Goal: Information Seeking & Learning: Learn about a topic

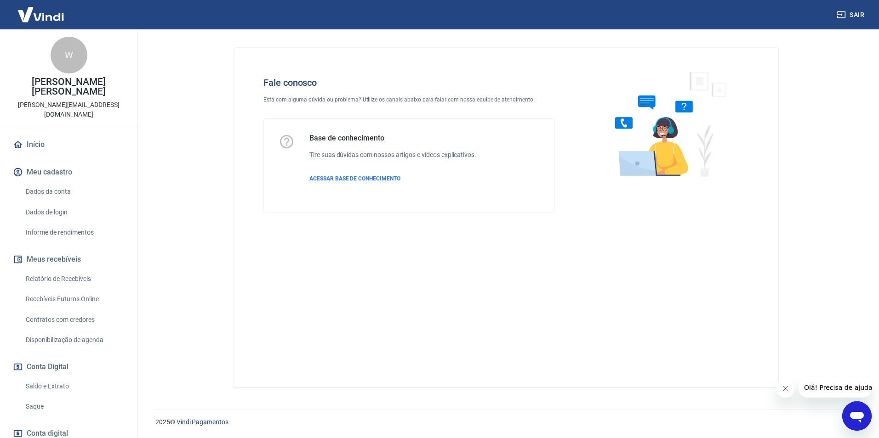
click at [787, 392] on icon "Fechar mensagem da empresa" at bounding box center [784, 388] width 7 height 7
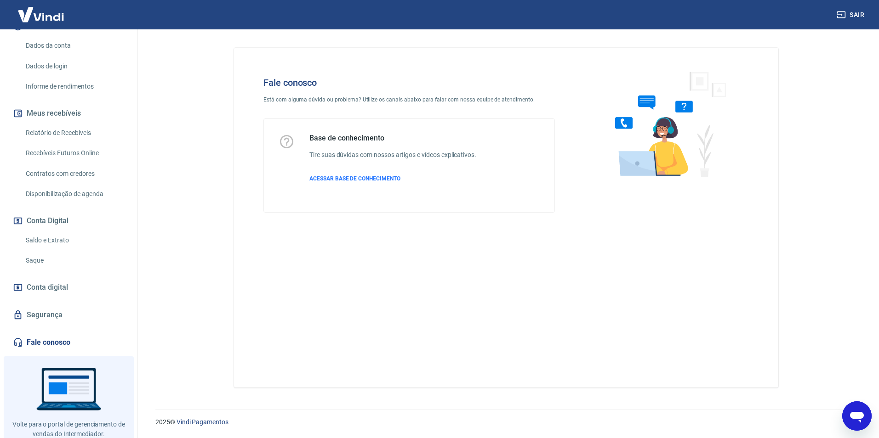
scroll to position [162, 0]
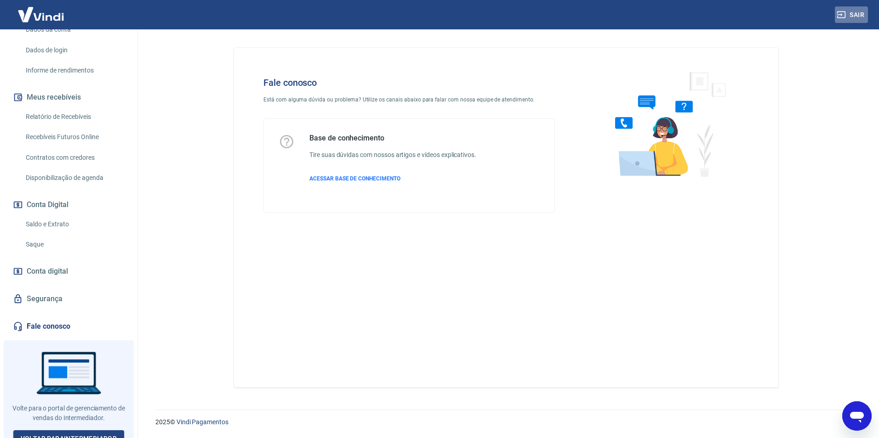
click at [854, 11] on button "Sair" at bounding box center [851, 14] width 33 height 17
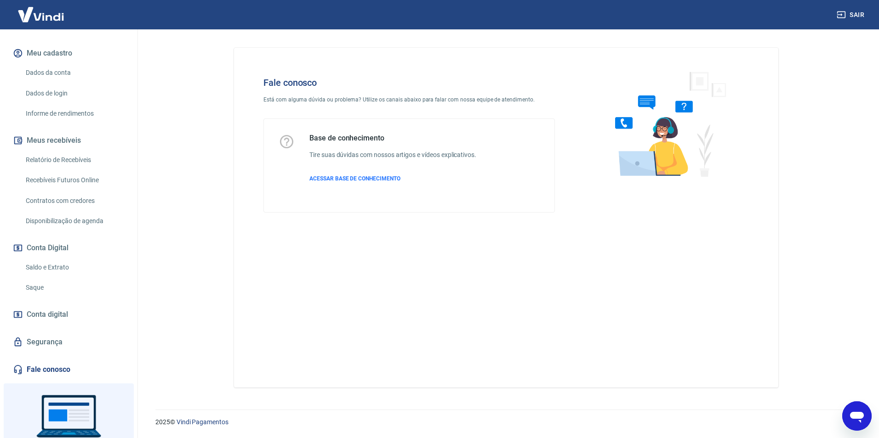
scroll to position [162, 0]
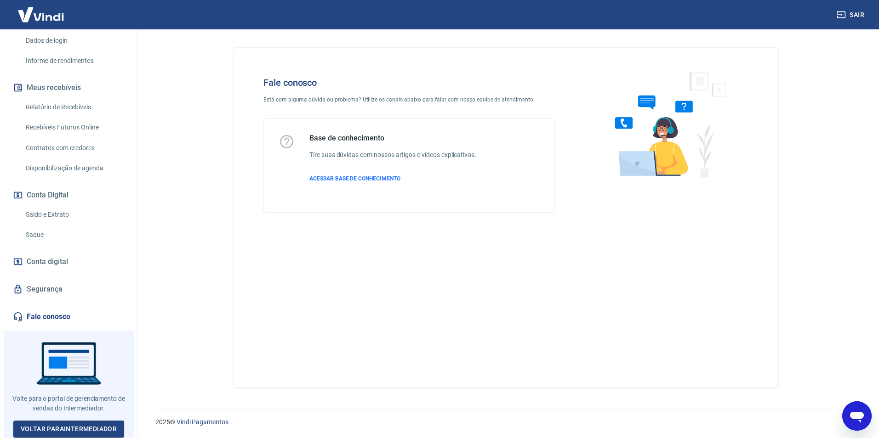
click at [63, 264] on span "Conta digital" at bounding box center [47, 262] width 41 height 13
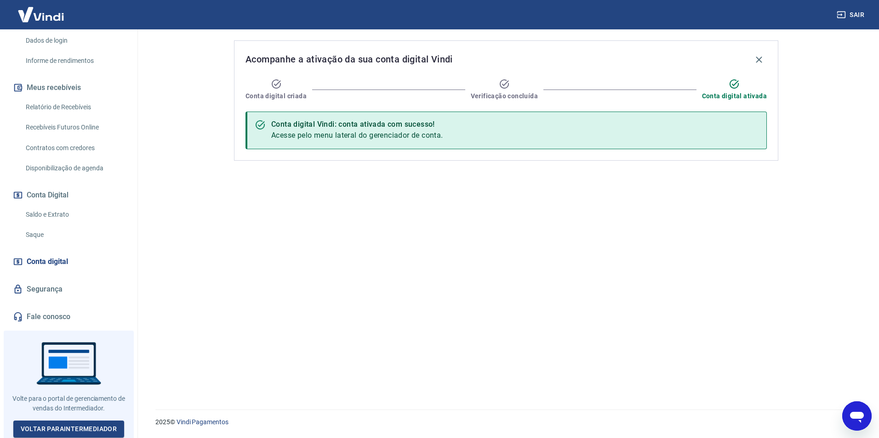
click at [52, 295] on link "Segurança" at bounding box center [68, 289] width 115 height 20
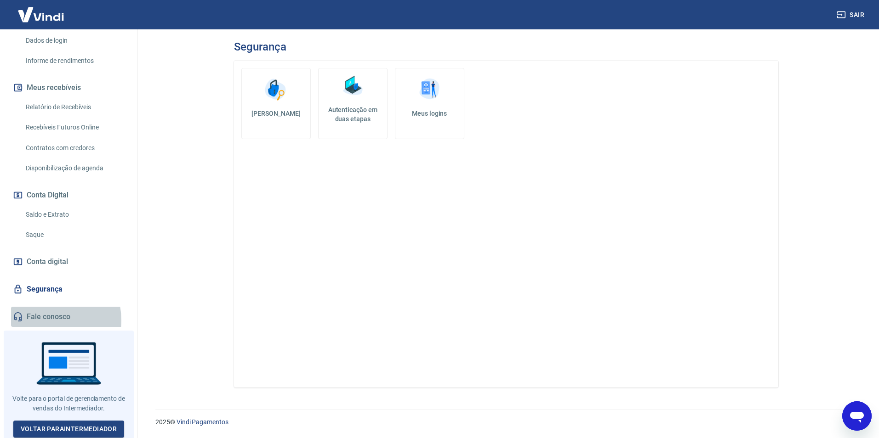
click at [45, 320] on link "Fale conosco" at bounding box center [68, 317] width 115 height 20
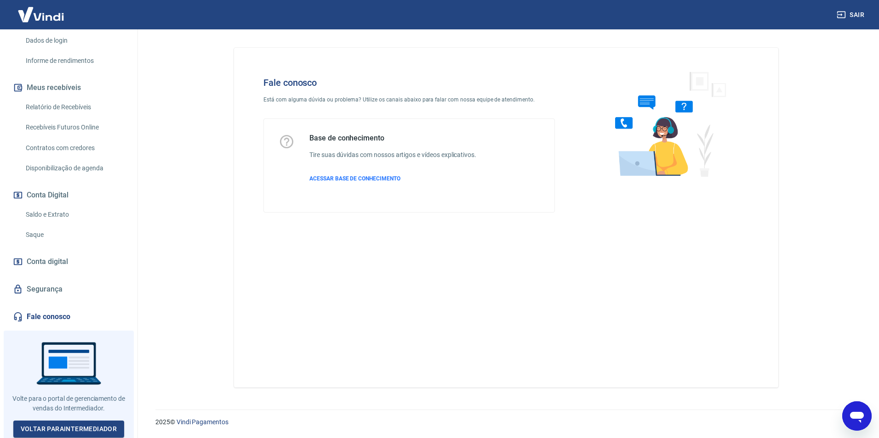
click at [381, 133] on div "Base de conhecimento Tire suas dúvidas com nossos artigos e vídeos explicativos…" at bounding box center [409, 165] width 290 height 93
click at [335, 172] on div "Base de conhecimento Tire suas dúvidas com nossos artigos e vídeos explicativos…" at bounding box center [392, 166] width 167 height 64
click at [331, 176] on span "ACESSAR BASE DE CONHECIMENTO" at bounding box center [354, 179] width 91 height 6
